Goal: Task Accomplishment & Management: Complete application form

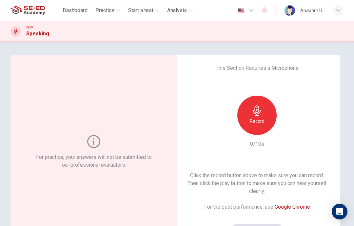
scroll to position [21, 0]
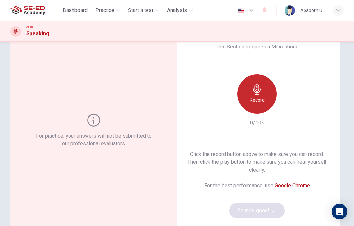
click at [256, 96] on h6 "Record" at bounding box center [257, 100] width 15 height 8
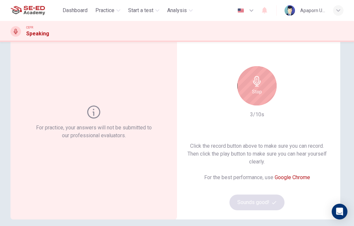
click at [254, 87] on div "Stop" at bounding box center [256, 85] width 39 height 39
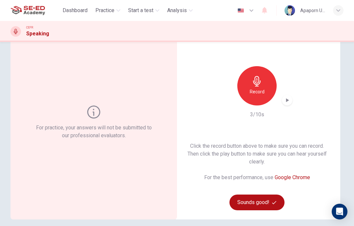
click at [244, 204] on button "Sounds good!" at bounding box center [256, 203] width 55 height 16
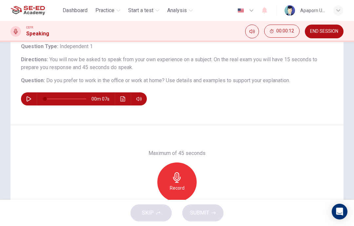
scroll to position [49, 0]
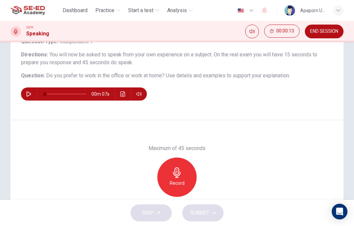
click at [175, 178] on icon "button" at bounding box center [177, 172] width 8 height 10
click at [210, 190] on icon "button" at bounding box center [207, 191] width 7 height 7
click at [148, 193] on icon "button" at bounding box center [147, 192] width 4 height 4
click at [182, 176] on div "Record" at bounding box center [176, 177] width 39 height 39
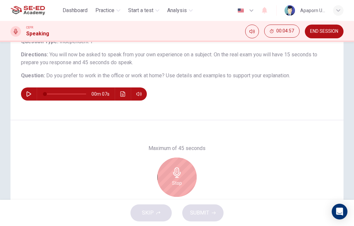
click at [182, 180] on div "Stop" at bounding box center [176, 177] width 39 height 39
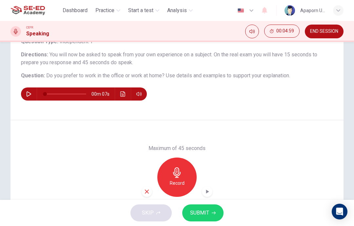
click at [209, 191] on icon "button" at bounding box center [207, 191] width 7 height 7
click at [208, 213] on span "SUBMIT" at bounding box center [199, 212] width 19 height 9
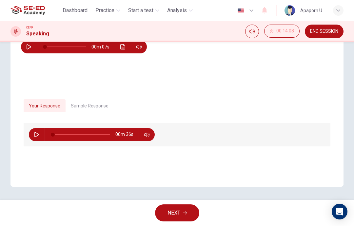
scroll to position [96, 0]
click at [170, 210] on span "NEXT" at bounding box center [173, 212] width 13 height 9
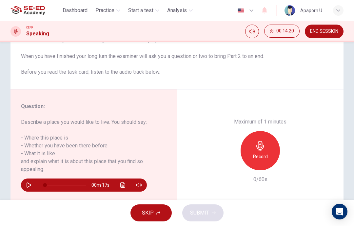
scroll to position [89, 0]
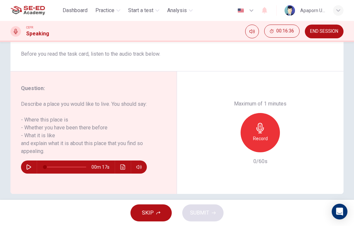
click at [178, 190] on div "Question : Describe a place you would like to live. You should say: - Where thi…" at bounding box center [176, 132] width 333 height 123
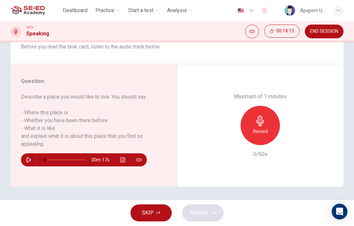
scroll to position [96, 0]
click at [263, 116] on icon "button" at bounding box center [260, 121] width 10 height 10
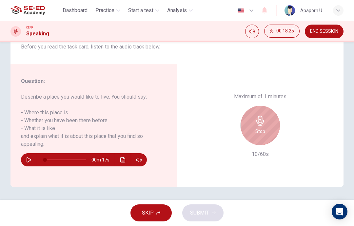
click at [257, 127] on h6 "Stop" at bounding box center [260, 131] width 10 height 8
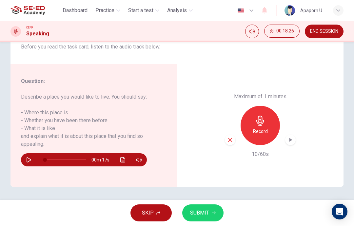
click at [230, 137] on icon "button" at bounding box center [230, 140] width 6 height 6
click at [260, 127] on h6 "Record" at bounding box center [260, 131] width 15 height 8
click at [293, 135] on div "button" at bounding box center [290, 140] width 10 height 10
click at [232, 137] on icon "button" at bounding box center [230, 140] width 6 height 6
click at [268, 106] on div "Record" at bounding box center [259, 125] width 39 height 39
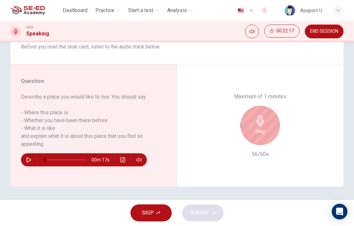
click at [264, 116] on icon "button" at bounding box center [260, 121] width 10 height 10
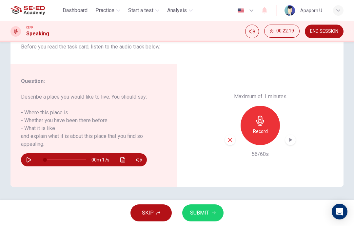
click at [206, 211] on span "SUBMIT" at bounding box center [199, 212] width 19 height 9
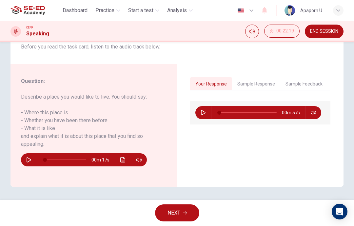
click at [178, 214] on span "NEXT" at bounding box center [173, 212] width 13 height 9
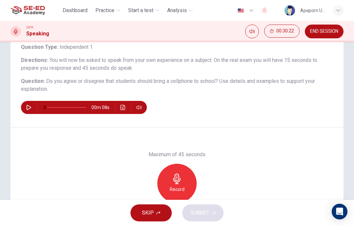
scroll to position [44, 0]
click at [323, 33] on span "END SESSION" at bounding box center [324, 31] width 28 height 5
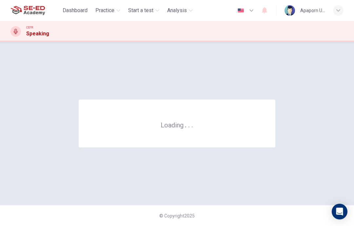
scroll to position [0, 0]
